Goal: Navigation & Orientation: Understand site structure

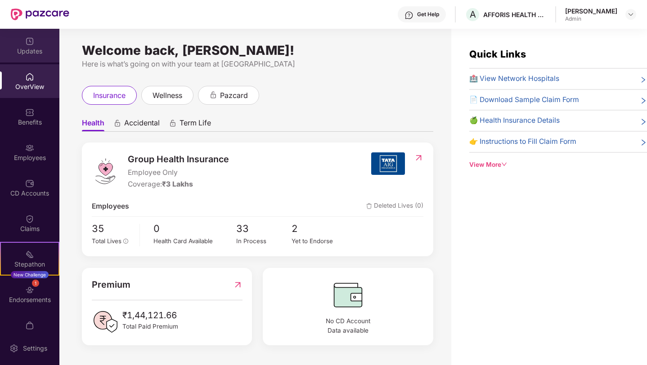
click at [39, 51] on div "Updates" at bounding box center [29, 51] width 59 height 9
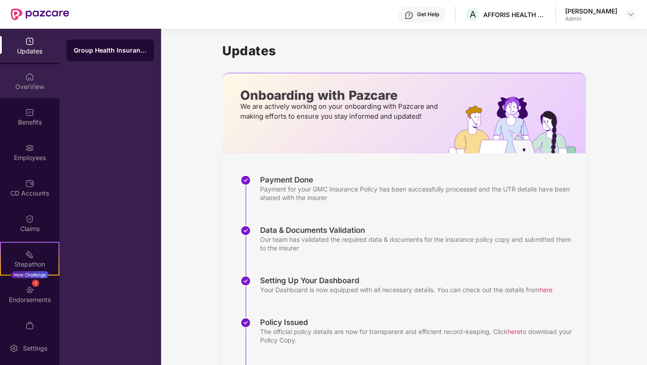
click at [37, 88] on div "OverView" at bounding box center [29, 86] width 59 height 9
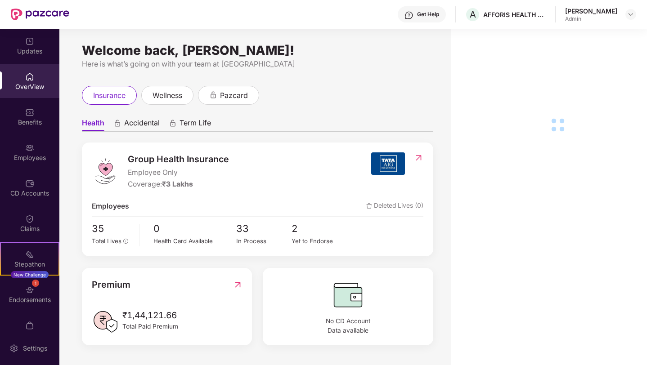
click at [33, 122] on div "Benefits" at bounding box center [29, 122] width 59 height 9
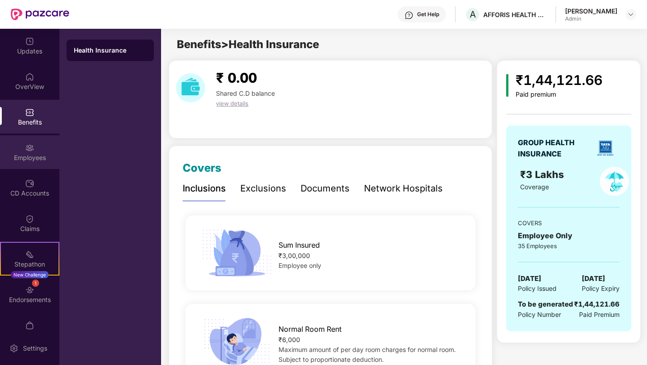
click at [35, 150] on div "Employees" at bounding box center [29, 152] width 59 height 34
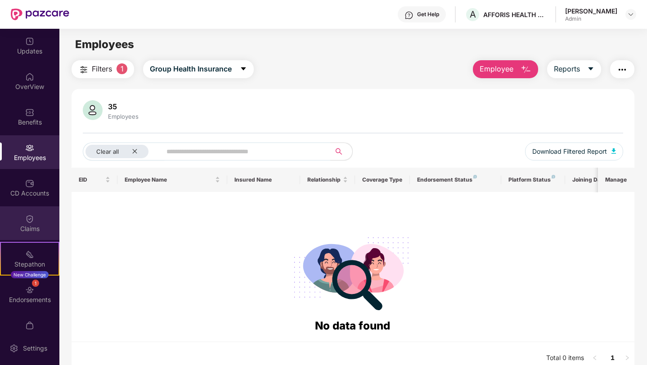
click at [33, 220] on div "Claims" at bounding box center [29, 223] width 59 height 34
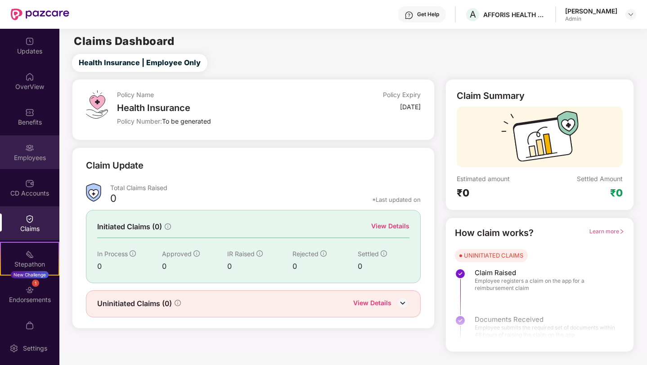
click at [28, 147] on img at bounding box center [29, 147] width 9 height 9
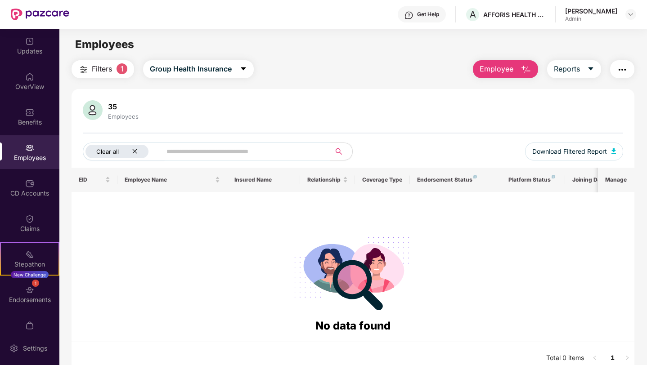
click at [136, 153] on icon "close" at bounding box center [135, 151] width 6 height 6
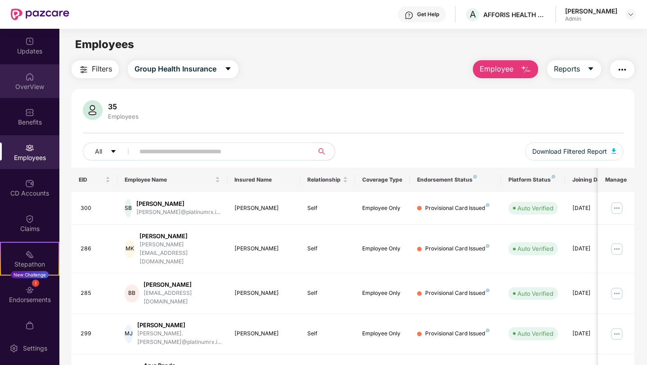
click at [32, 89] on div "OverView" at bounding box center [29, 86] width 59 height 9
